Goal: Transaction & Acquisition: Purchase product/service

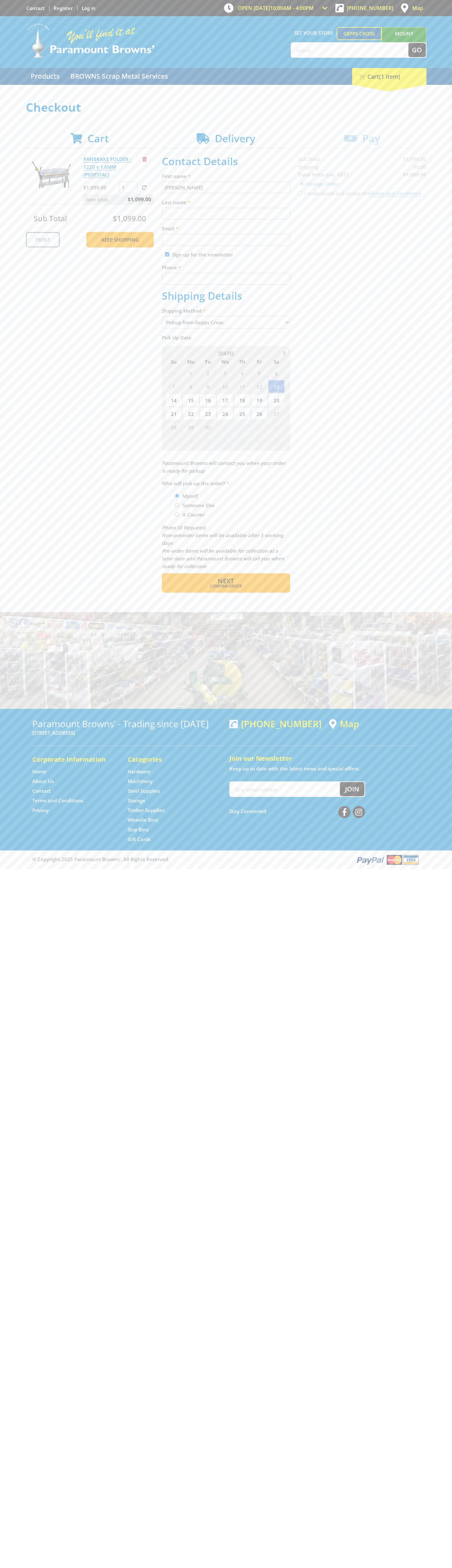
type input "[PERSON_NAME]"
type input "[EMAIL_ADDRESS][DOMAIN_NAME]"
type input "0293744000"
click at [226, 581] on span "Next" at bounding box center [225, 581] width 16 height 8
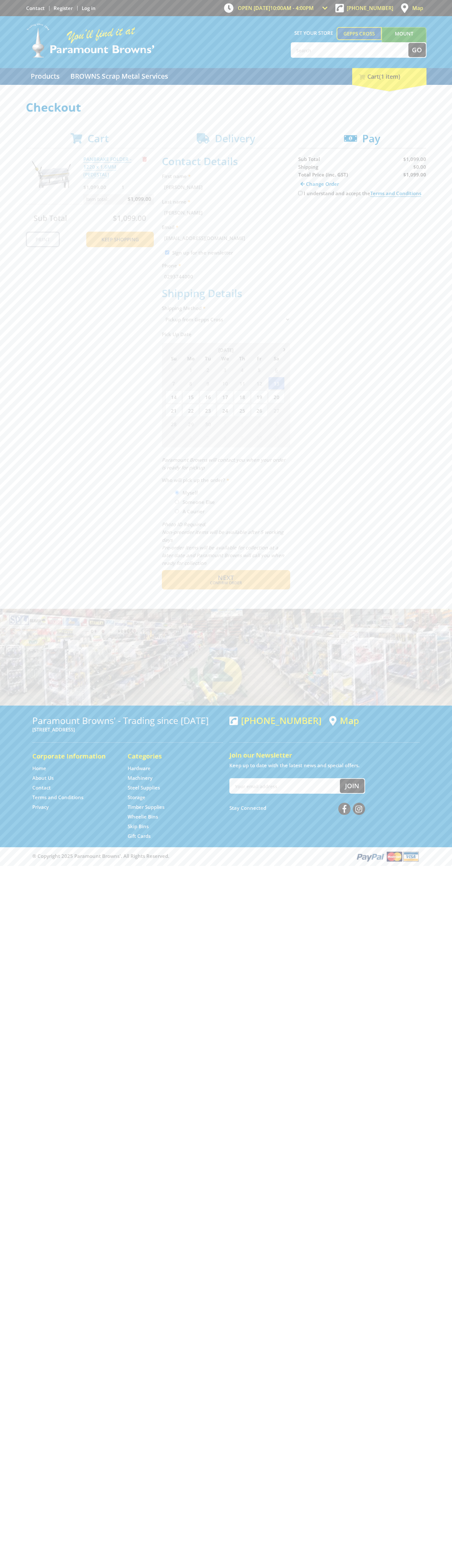
click at [300, 193] on input "I understand and accept the Terms and Conditions" at bounding box center [300, 193] width 5 height 5
checkbox input "true"
click at [317, 213] on span "Credit Card" at bounding box center [312, 213] width 28 height 7
click at [362, 213] on img at bounding box center [357, 213] width 14 height 8
type input "[CREDIT_CARD_NUMBER]"
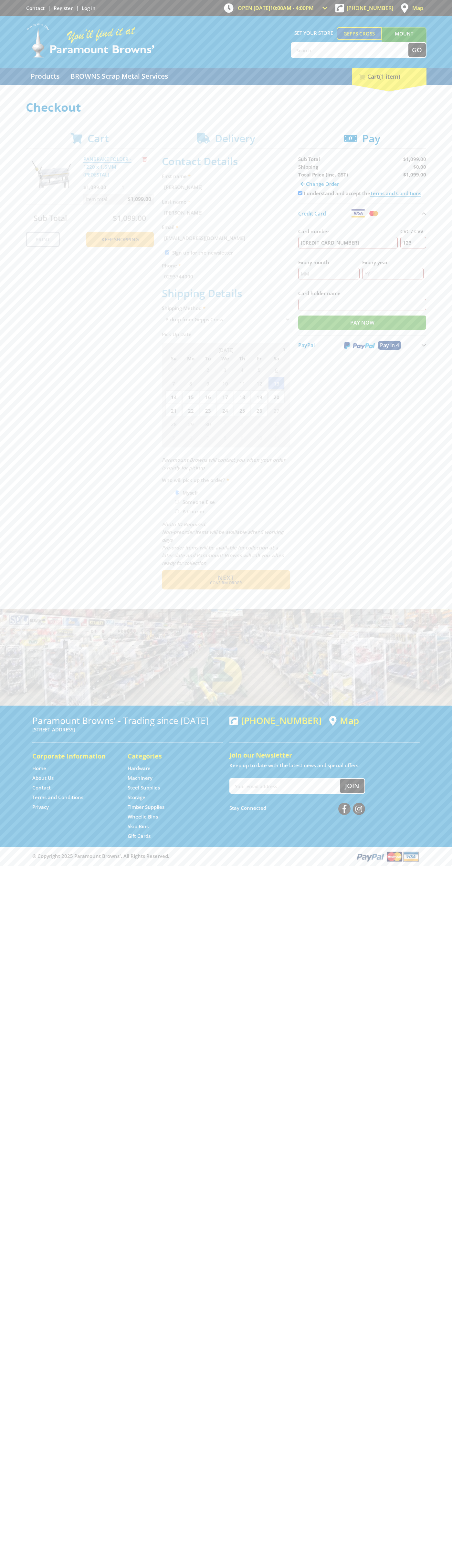
type input "123"
type input "[PERSON_NAME]"
